Goal: Transaction & Acquisition: Purchase product/service

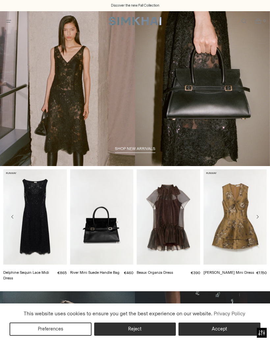
click at [12, 21] on icon "Open menu modal" at bounding box center [8, 20] width 7 height 5
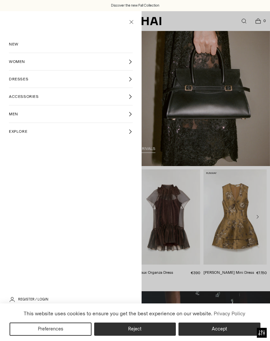
click at [132, 61] on icon at bounding box center [130, 61] width 5 height 5
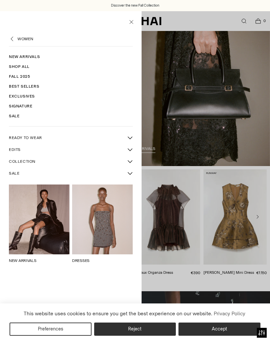
click at [130, 138] on icon "More READY TO WEAR sub-items" at bounding box center [130, 138] width 5 height 2
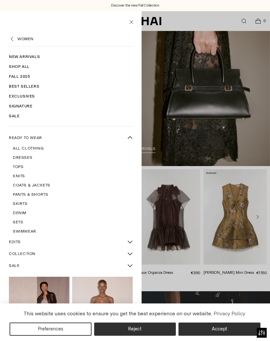
click at [44, 187] on span "Coats & Jackets" at bounding box center [32, 185] width 38 height 6
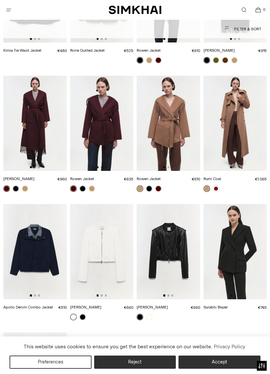
scroll to position [637, 0]
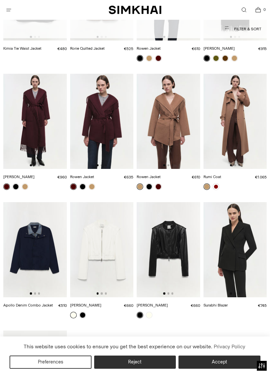
click at [218, 186] on link at bounding box center [216, 186] width 7 height 7
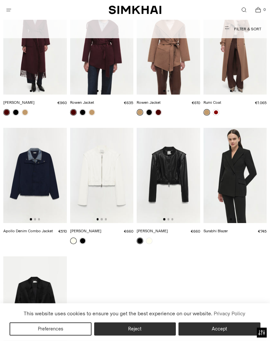
scroll to position [711, 0]
click at [52, 196] on img at bounding box center [35, 175] width 64 height 95
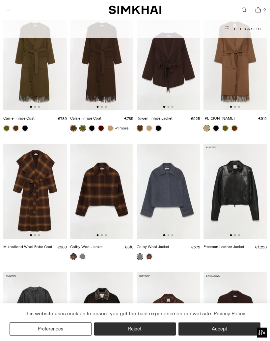
scroll to position [0, 0]
